Goal: Find specific page/section: Find specific page/section

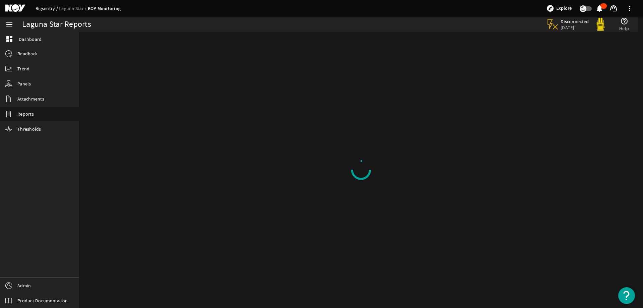
click at [47, 8] on link "Rigsentry" at bounding box center [47, 8] width 23 height 6
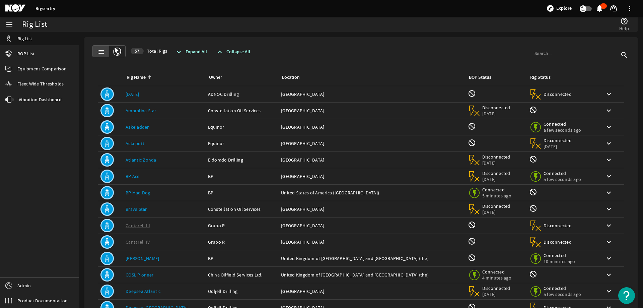
click at [402, 21] on div "help_outline Help" at bounding box center [481, 24] width 304 height 15
click at [541, 52] on input at bounding box center [577, 53] width 84 height 7
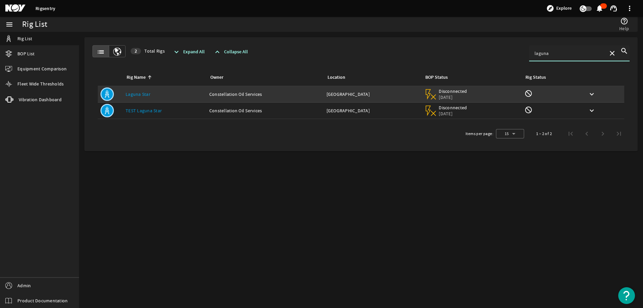
type input "laguna"
click at [157, 93] on div "Rig Name: Laguna Star" at bounding box center [165, 94] width 78 height 7
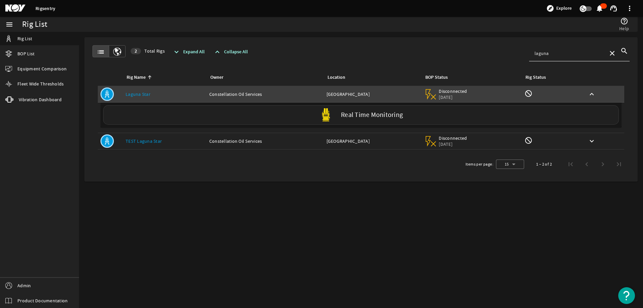
click at [162, 108] on div "Real Time Monitoring" at bounding box center [361, 114] width 516 height 19
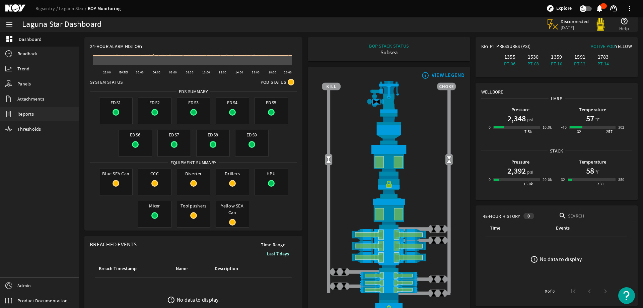
click at [35, 115] on link "Reports" at bounding box center [39, 113] width 79 height 13
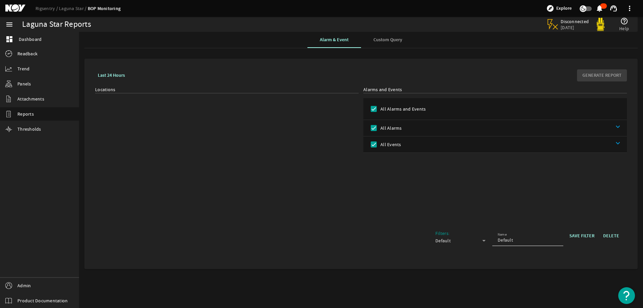
drag, startPoint x: 188, startPoint y: 187, endPoint x: 206, endPoint y: 218, distance: 36.0
click at [188, 188] on div "Locations" at bounding box center [227, 153] width 264 height 134
